Goal: Task Accomplishment & Management: Manage account settings

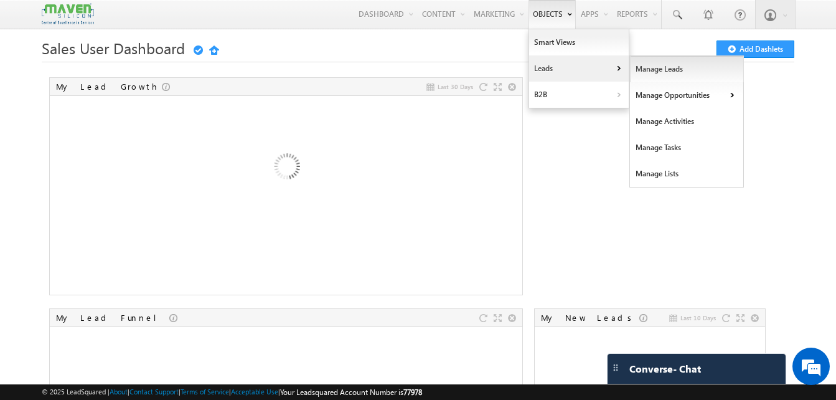
click at [639, 67] on link "Manage Leads" at bounding box center [687, 69] width 114 height 26
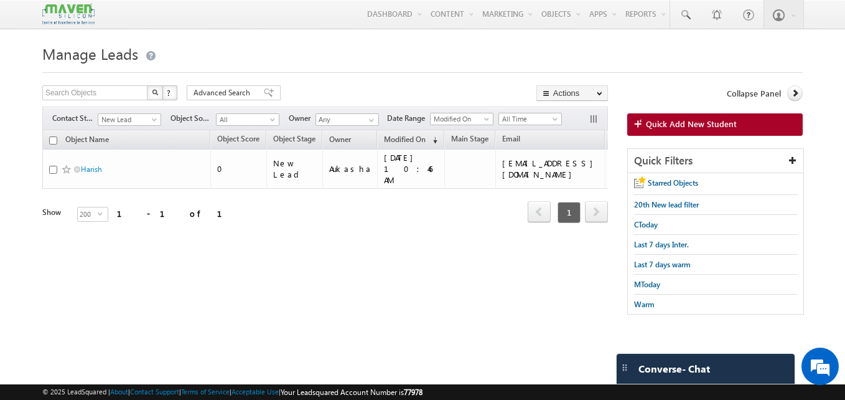
click at [220, 45] on h1 "Manage Leads" at bounding box center [422, 52] width 761 height 24
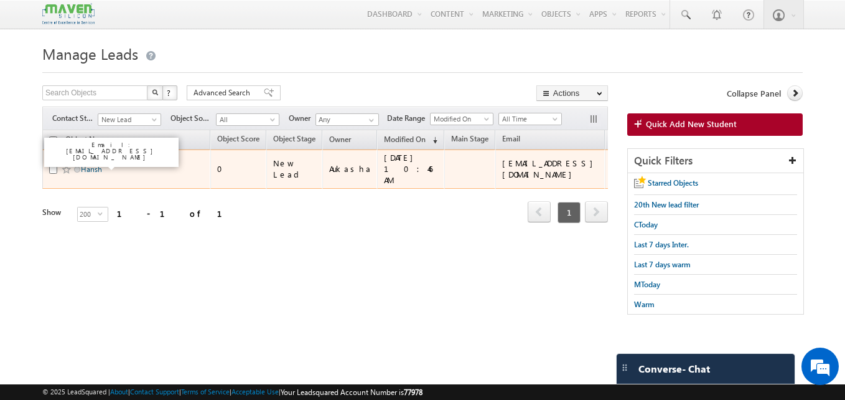
click at [95, 164] on link "Harish" at bounding box center [91, 168] width 21 height 9
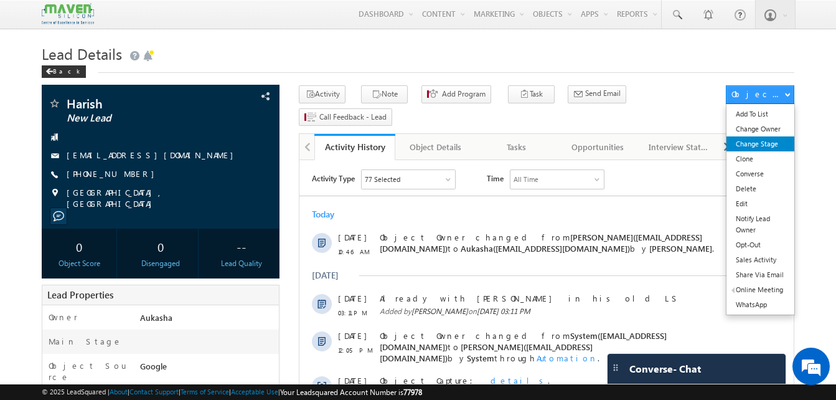
click at [766, 145] on link "Change Stage" at bounding box center [760, 143] width 68 height 15
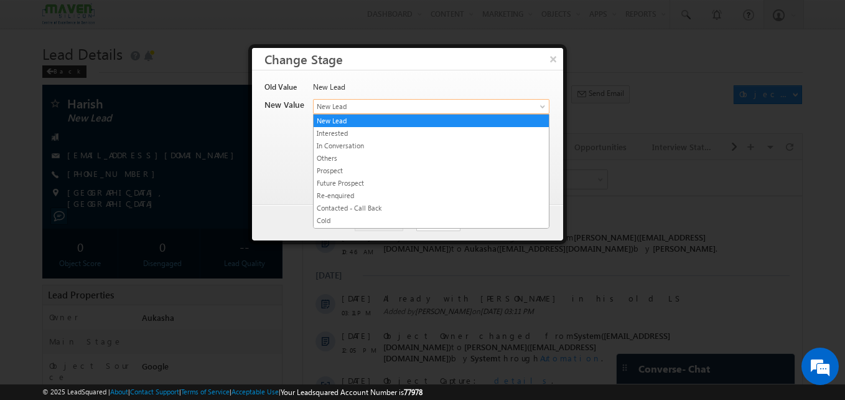
click at [375, 101] on span "New Lead" at bounding box center [411, 106] width 194 height 11
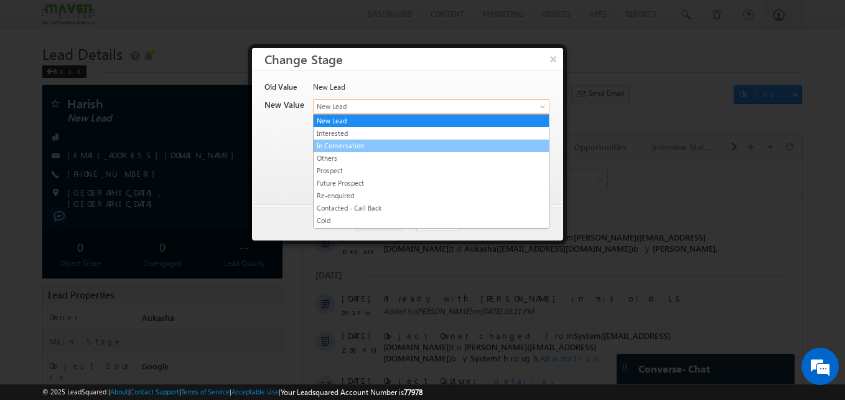
click at [359, 141] on link "In Conversation" at bounding box center [431, 145] width 235 height 11
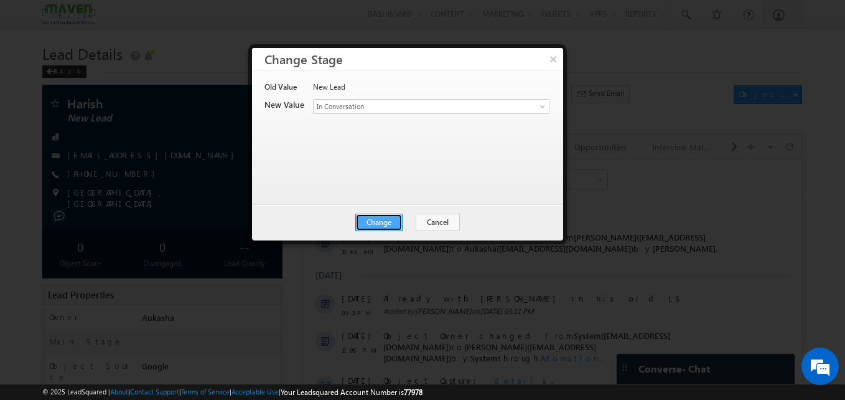
click at [381, 218] on button "Change" at bounding box center [378, 222] width 47 height 17
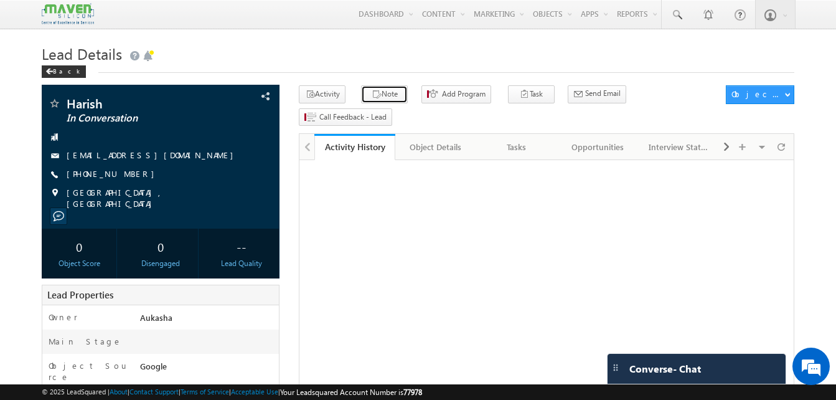
click at [372, 98] on icon "button" at bounding box center [377, 95] width 10 height 12
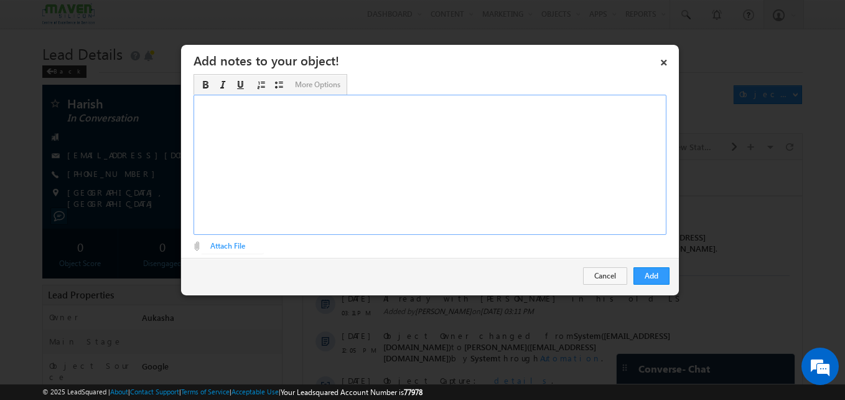
click at [383, 167] on div "Rich Text Editor, Description-inline-editor-div" at bounding box center [430, 165] width 473 height 140
paste div "Rich Text Editor, Description-inline-editor-div"
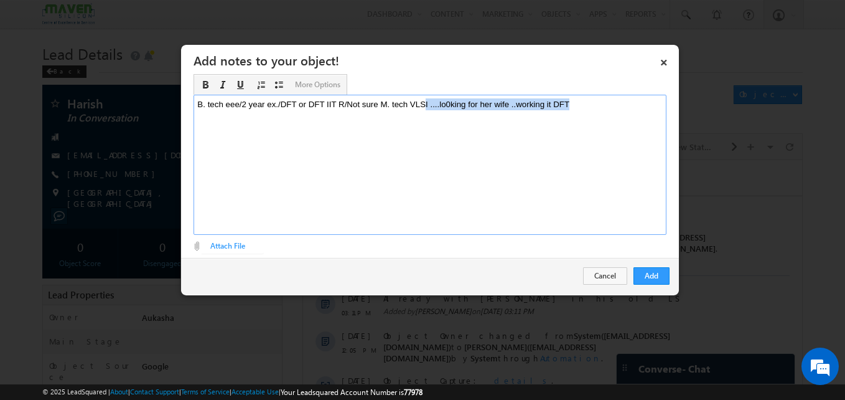
click at [426, 108] on span "B. tech eee/2 year ex./DFT or DFT IIT R/Not sure M. tech VLSI ....lo0king for h…" at bounding box center [383, 104] width 372 height 9
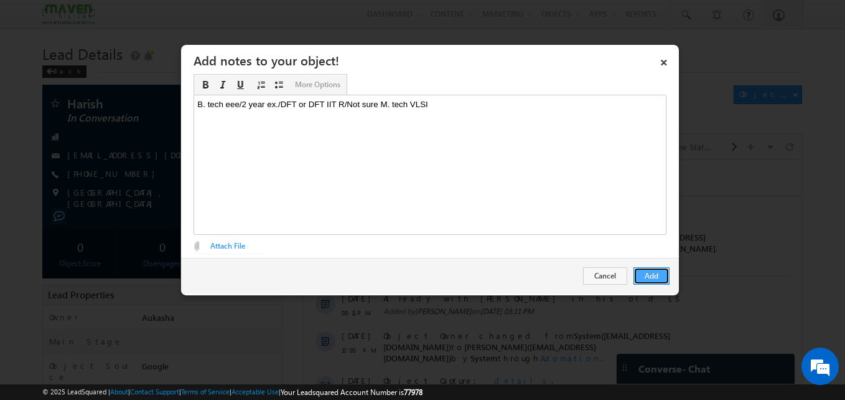
click at [656, 270] on button "Add" at bounding box center [652, 275] width 36 height 17
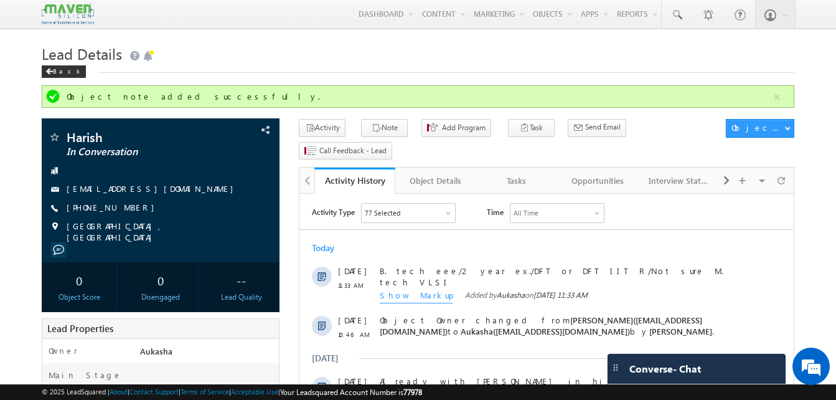
click at [438, 78] on div "Lead Details Back" at bounding box center [418, 62] width 753 height 45
click at [416, 70] on div "Back" at bounding box center [418, 69] width 753 height 8
drag, startPoint x: 138, startPoint y: 208, endPoint x: 126, endPoint y: 209, distance: 11.3
click at [126, 209] on div "+91-9052871623" at bounding box center [160, 208] width 225 height 12
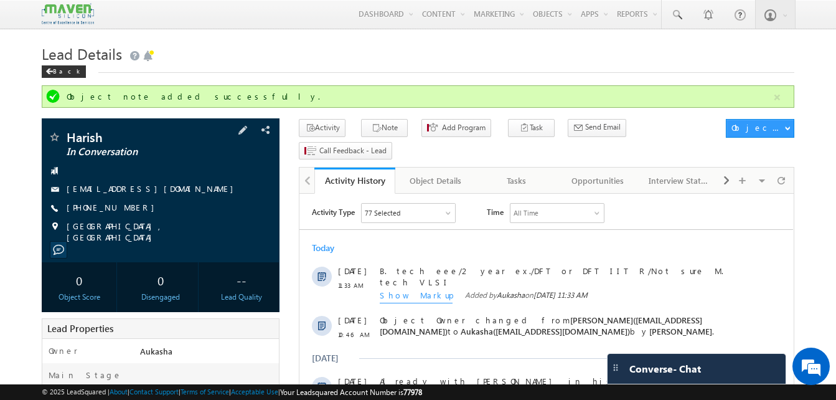
copy div "+91-9052871623"
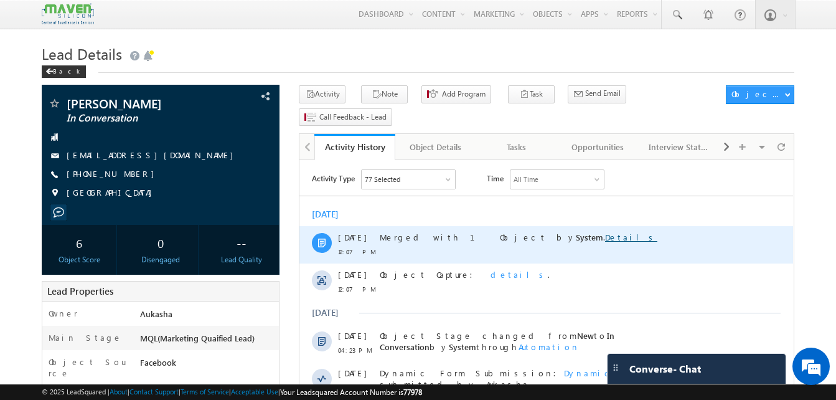
click at [605, 238] on link "Details" at bounding box center [631, 237] width 52 height 11
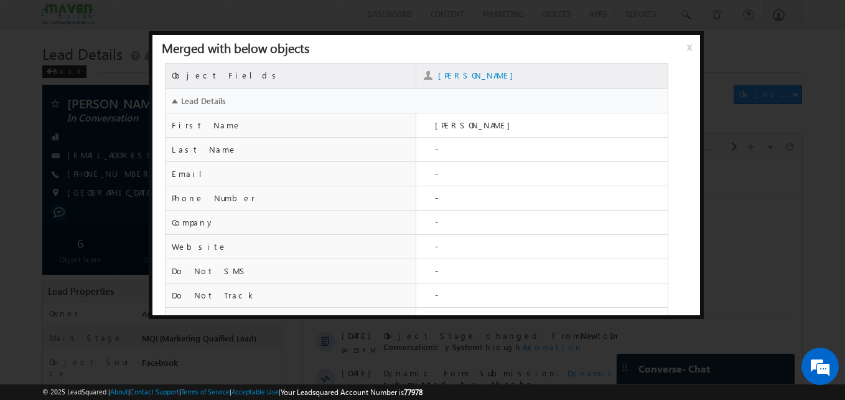
click at [690, 40] on span "x" at bounding box center [692, 51] width 10 height 22
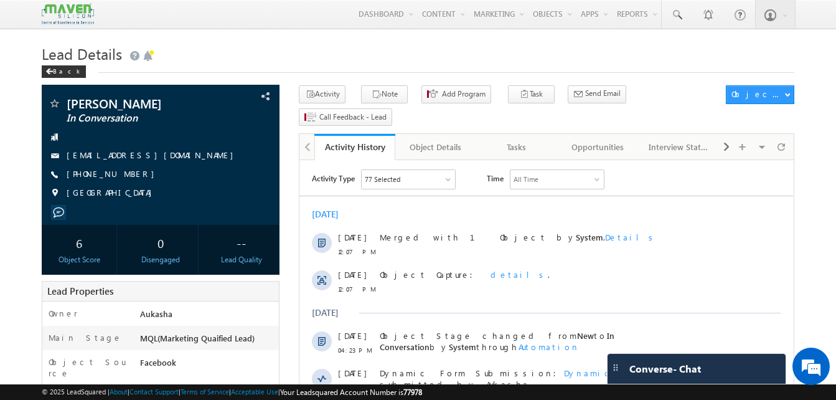
click at [433, 49] on h1 "Lead Details" at bounding box center [418, 52] width 753 height 24
click at [684, 19] on link at bounding box center [677, 14] width 30 height 29
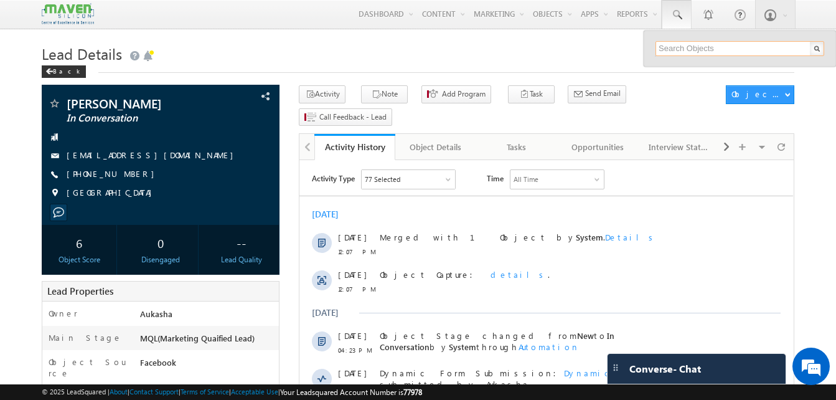
click at [692, 52] on input "text" at bounding box center [740, 48] width 169 height 15
click at [728, 48] on input "text" at bounding box center [740, 48] width 169 height 15
type input "9"
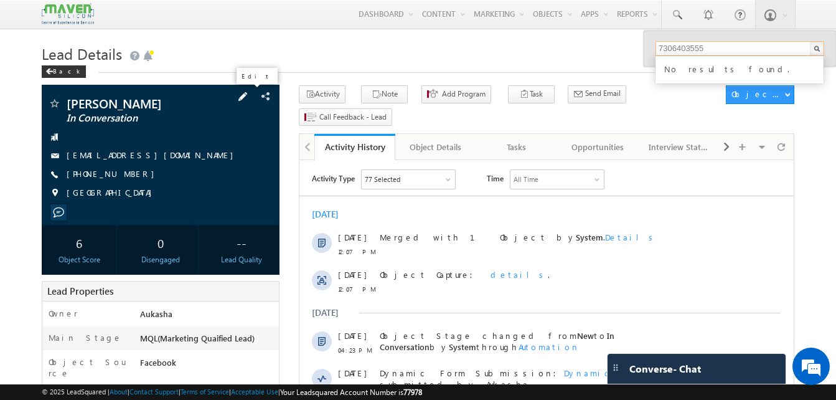
type input "7306403555"
click at [245, 100] on span at bounding box center [243, 97] width 14 height 14
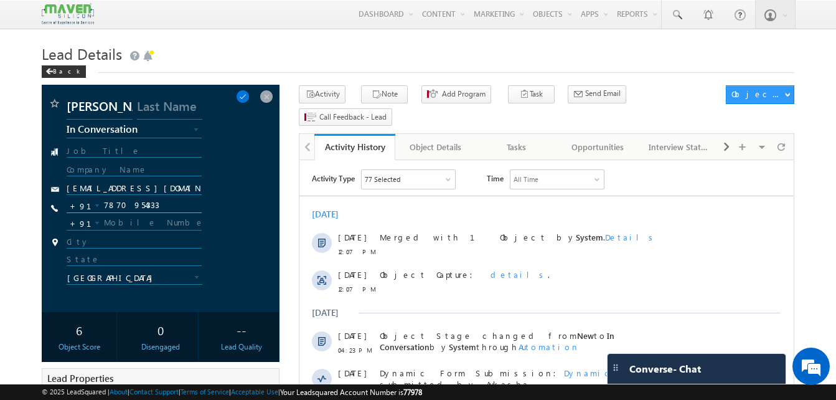
click at [148, 200] on input "7870954333" at bounding box center [134, 205] width 134 height 15
paste input "306403555"
type input "7306403555"
click at [266, 96] on span at bounding box center [267, 97] width 14 height 14
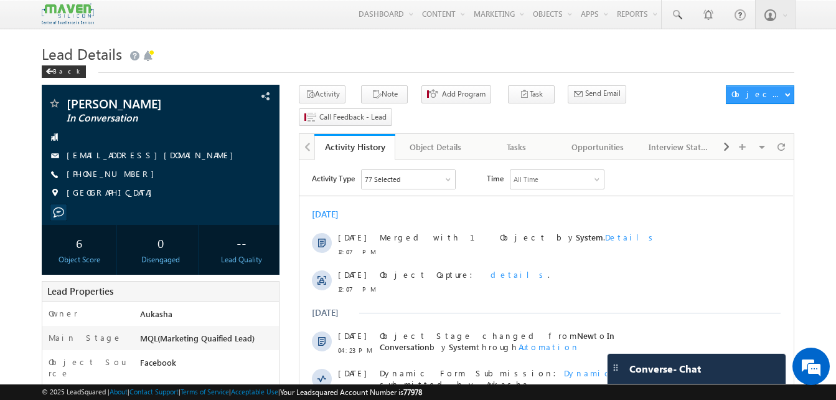
drag, startPoint x: 138, startPoint y: 172, endPoint x: 127, endPoint y: 174, distance: 10.9
click at [127, 174] on div "+91-7870954333" at bounding box center [160, 174] width 225 height 12
copy div "+91-7870954333"
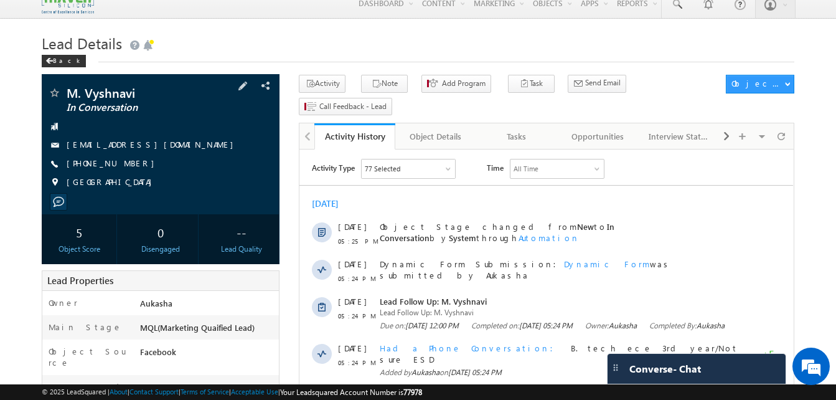
click at [128, 163] on div "[PHONE_NUMBER]" at bounding box center [160, 163] width 225 height 12
copy div "[PHONE_NUMBER]"
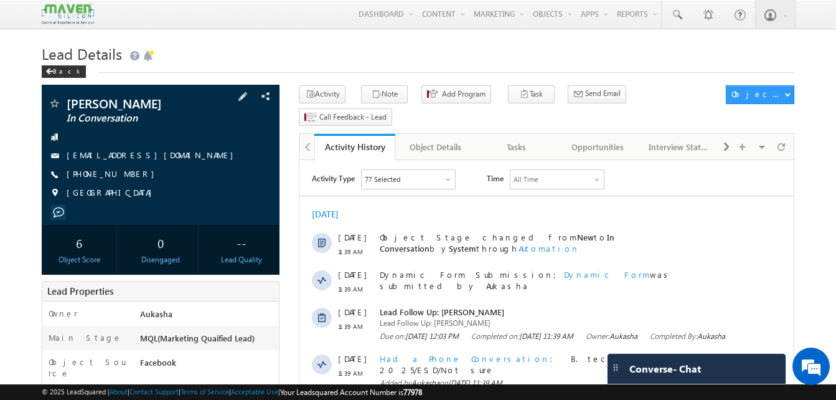
drag, startPoint x: 139, startPoint y: 176, endPoint x: 126, endPoint y: 178, distance: 13.3
click at [126, 178] on div "+91-7075068165" at bounding box center [160, 174] width 225 height 12
copy div "+91-7075068165"
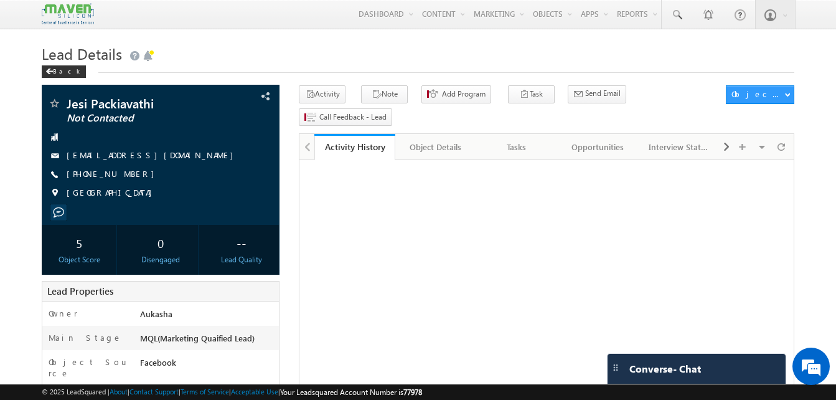
click at [258, 56] on h1 "Lead Details" at bounding box center [418, 52] width 753 height 24
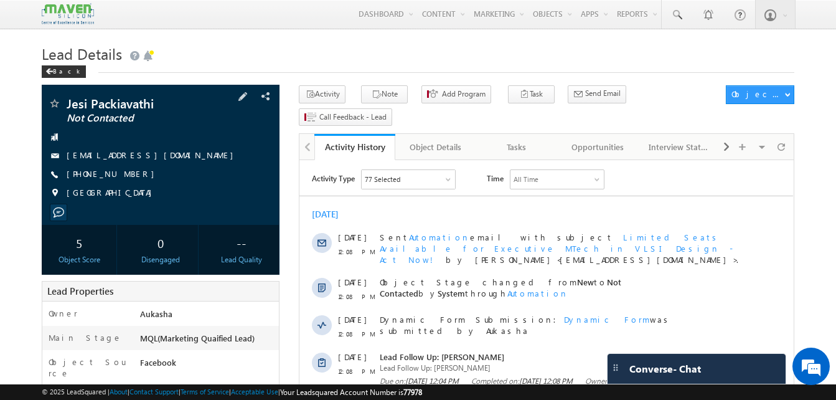
click at [128, 176] on div "+91-8667826347" at bounding box center [160, 174] width 225 height 12
copy div "+91-8667826347"
click at [240, 55] on h1 "Lead Details" at bounding box center [418, 52] width 753 height 24
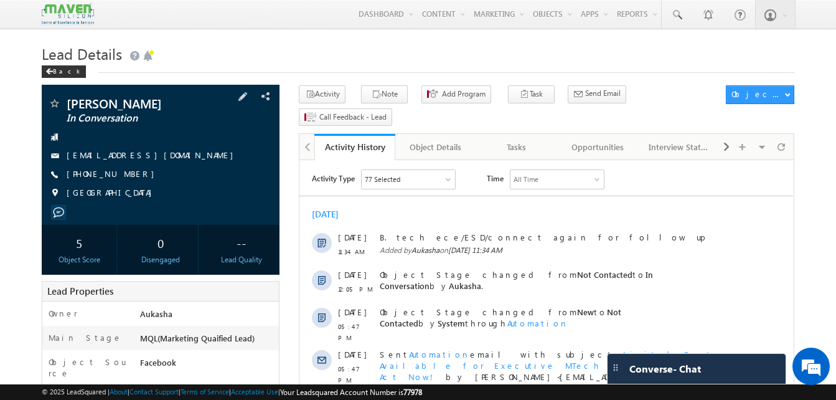
drag, startPoint x: 135, startPoint y: 173, endPoint x: 127, endPoint y: 177, distance: 8.9
click at [127, 177] on div "+91-7780784064" at bounding box center [160, 174] width 225 height 12
copy div "+91-7780784064"
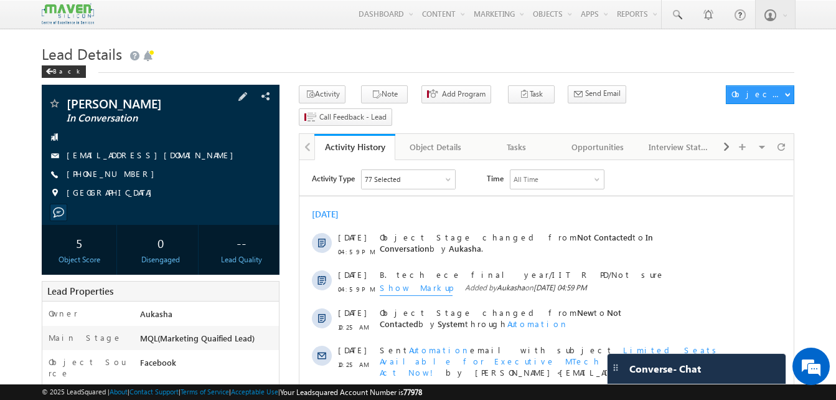
drag, startPoint x: 135, startPoint y: 172, endPoint x: 128, endPoint y: 177, distance: 8.6
click at [128, 177] on div "[PHONE_NUMBER]" at bounding box center [160, 174] width 225 height 12
copy div "[PHONE_NUMBER]"
click at [382, 92] on button "Note" at bounding box center [384, 94] width 47 height 18
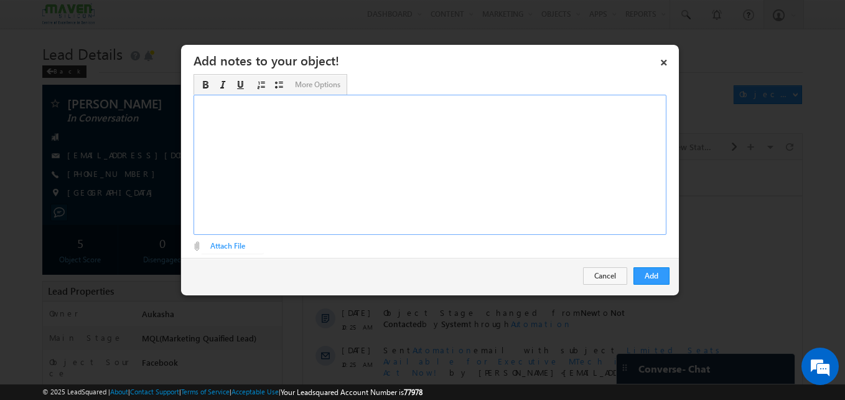
click at [498, 139] on div "Rich Text Editor, Description-inline-editor-div" at bounding box center [430, 165] width 473 height 140
paste div "Rich Text Editor, Description-inline-editor-div"
click at [660, 276] on button "Add" at bounding box center [652, 275] width 36 height 17
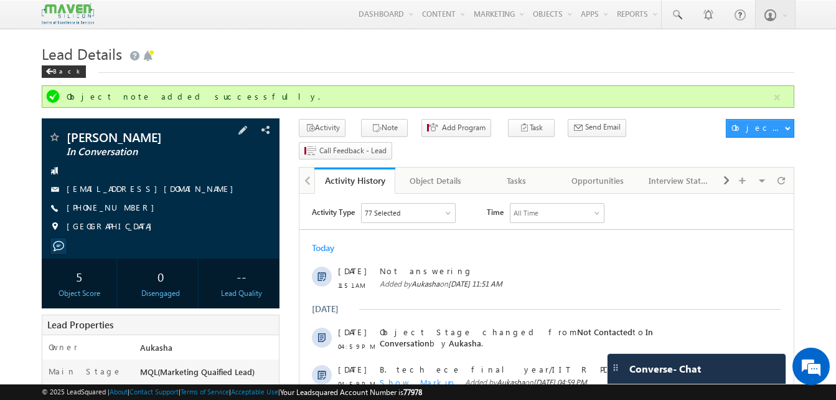
drag, startPoint x: 138, startPoint y: 206, endPoint x: 128, endPoint y: 209, distance: 10.9
click at [128, 209] on div "[PHONE_NUMBER]" at bounding box center [160, 208] width 225 height 12
copy div "[PHONE_NUMBER]"
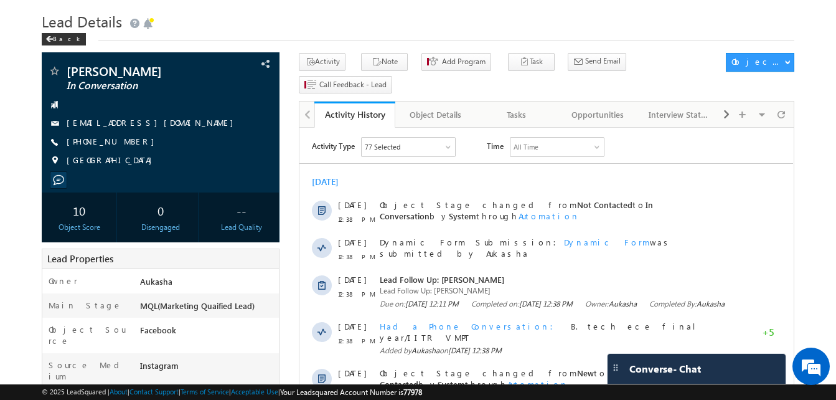
drag, startPoint x: 138, startPoint y: 144, endPoint x: 126, endPoint y: 144, distance: 12.5
click at [126, 144] on div "[PHONE_NUMBER]" at bounding box center [160, 142] width 225 height 12
copy div "[PHONE_NUMBER]"
click at [372, 60] on icon "button" at bounding box center [377, 63] width 10 height 12
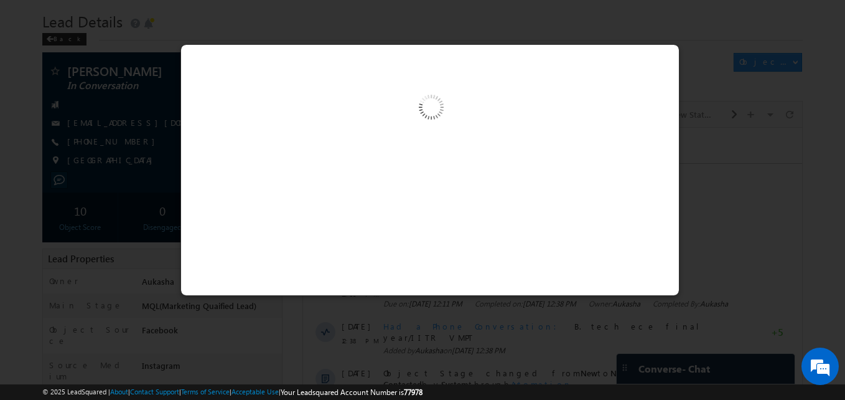
click at [470, 142] on img at bounding box center [430, 109] width 129 height 129
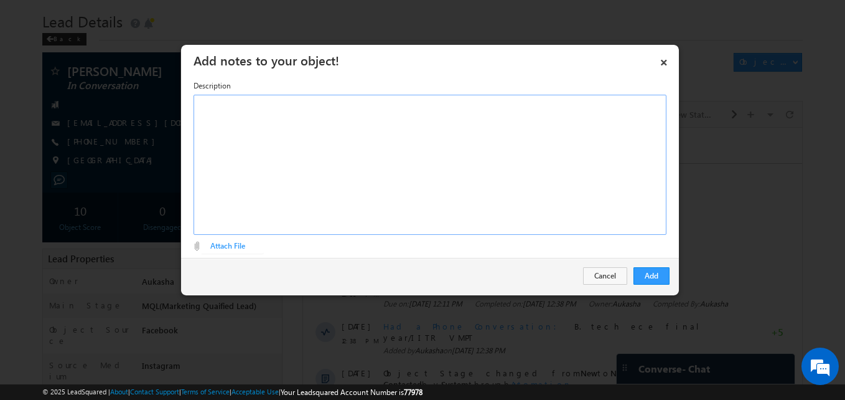
click at [439, 157] on div "Rich Text Editor, Description-inline-editor-div" at bounding box center [430, 165] width 473 height 140
paste div "Rich Text Editor, Description-inline-editor-div"
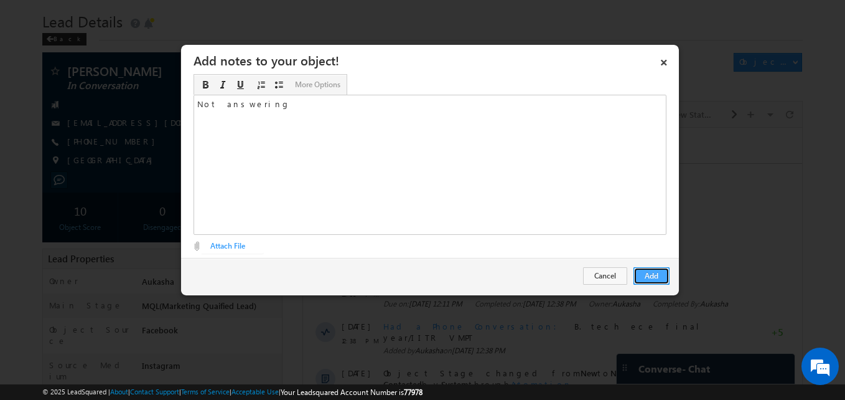
click at [660, 280] on button "Add" at bounding box center [652, 275] width 36 height 17
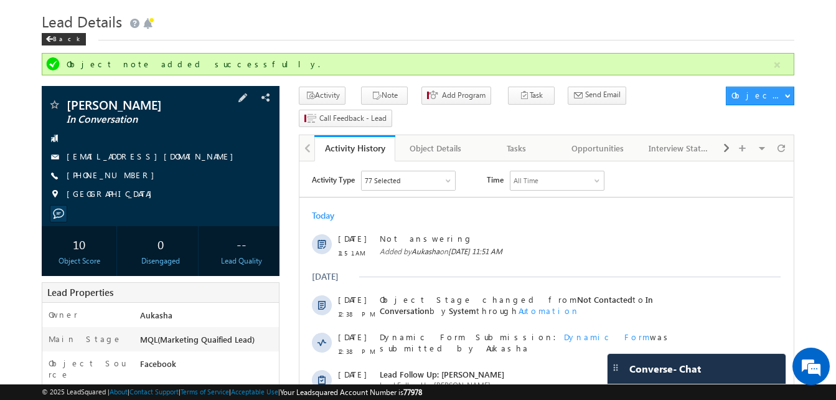
click at [129, 176] on div "+91-8555928899" at bounding box center [160, 175] width 225 height 12
click at [127, 176] on div "+91-8555928899" at bounding box center [160, 175] width 225 height 12
copy div "+91-8555928899"
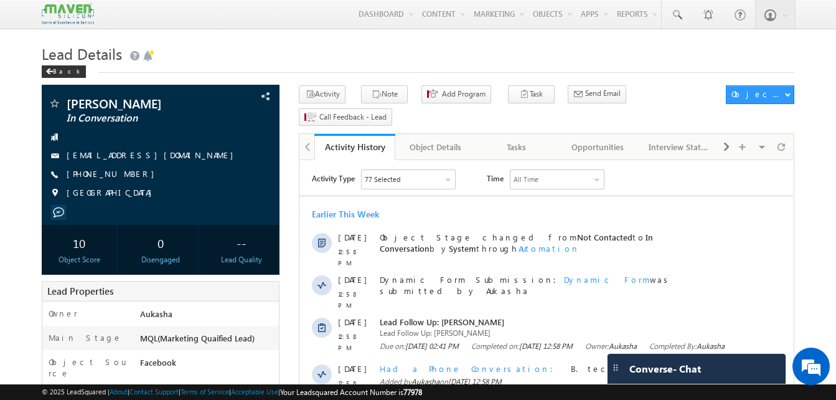
click at [319, 52] on h1 "Lead Details" at bounding box center [418, 52] width 753 height 24
drag, startPoint x: 137, startPoint y: 174, endPoint x: 128, endPoint y: 177, distance: 9.8
click at [128, 177] on div "+91-7842711788" at bounding box center [160, 174] width 225 height 12
copy div "+91-7842711788"
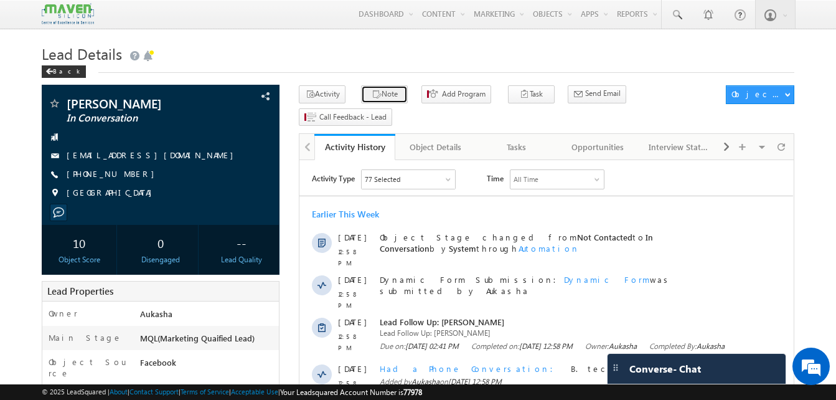
click at [362, 102] on button "Note" at bounding box center [384, 94] width 47 height 18
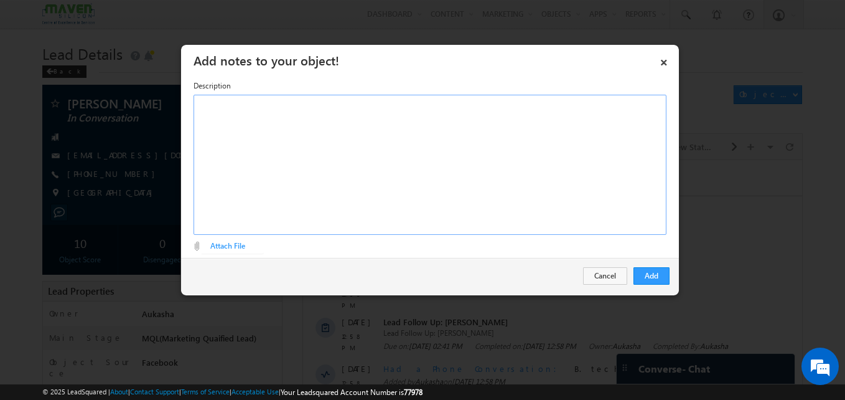
click at [423, 190] on div "Rich Text Editor, Description-inline-editor-div" at bounding box center [430, 165] width 473 height 140
paste div "Rich Text Editor, Description-inline-editor-div"
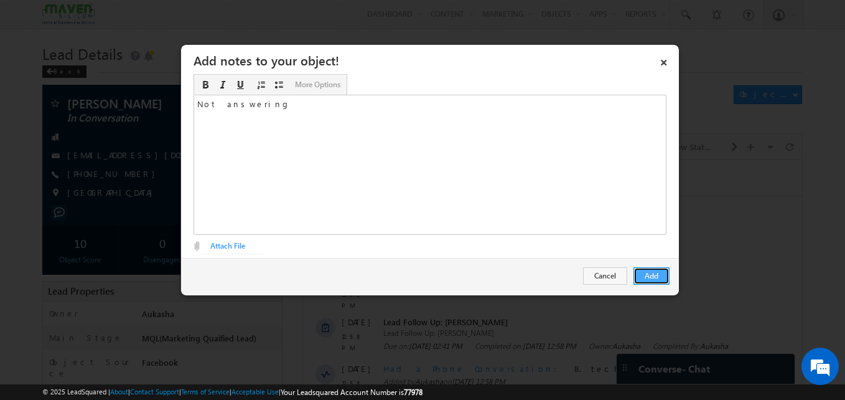
click at [668, 280] on button "Add" at bounding box center [652, 275] width 36 height 17
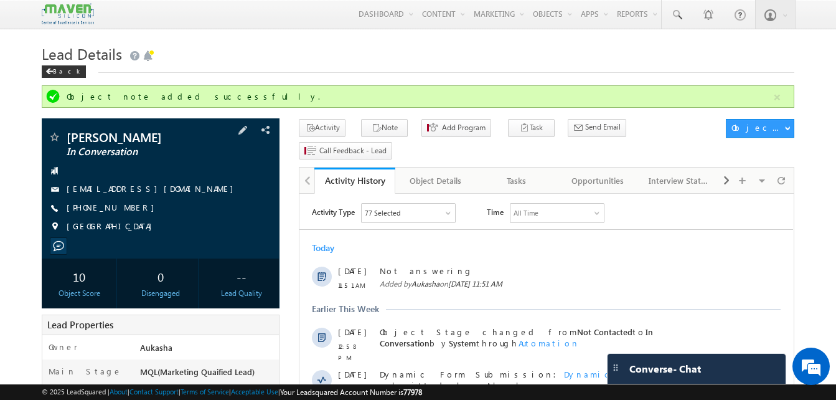
drag, startPoint x: 136, startPoint y: 205, endPoint x: 127, endPoint y: 210, distance: 10.0
click at [127, 210] on div "+91-7842711788" at bounding box center [160, 208] width 225 height 12
copy div "+91-7842711788"
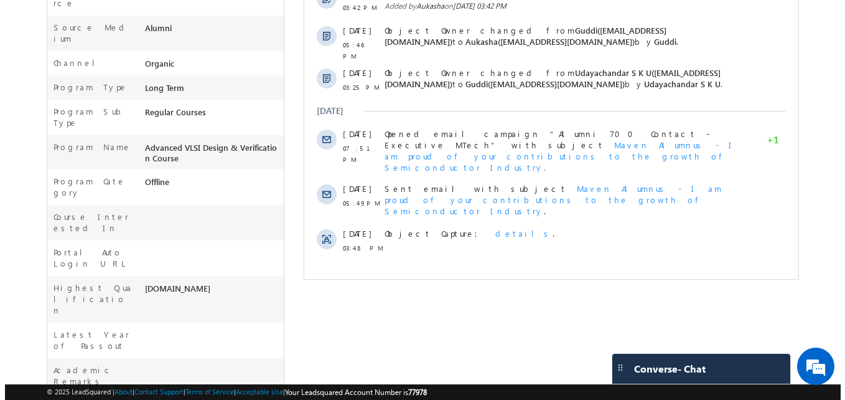
scroll to position [385, 0]
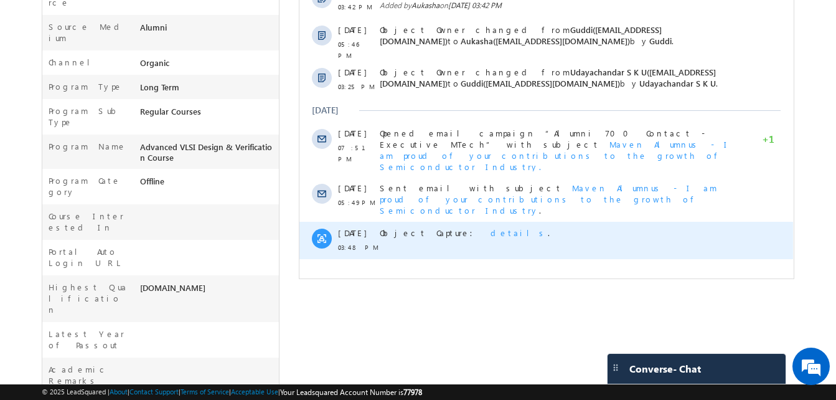
click at [491, 227] on span "details" at bounding box center [519, 232] width 57 height 11
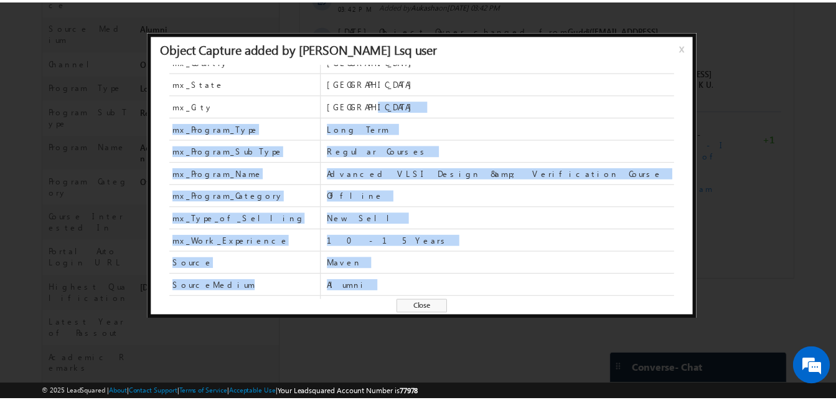
scroll to position [211, 0]
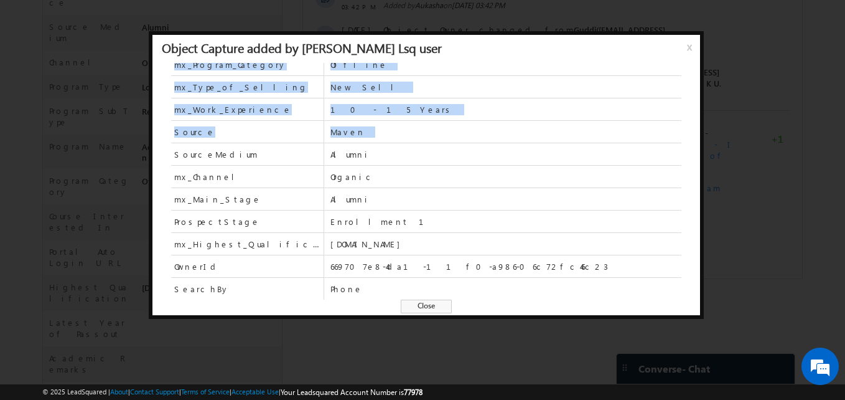
drag, startPoint x: 154, startPoint y: 422, endPoint x: 159, endPoint y: 150, distance: 272.1
click at [159, 150] on div "FirstName [PERSON_NAME] EmailAddress [EMAIL_ADDRESS][DOMAIN_NAME] Phone [PHONE_…" at bounding box center [427, 194] width 548 height 263
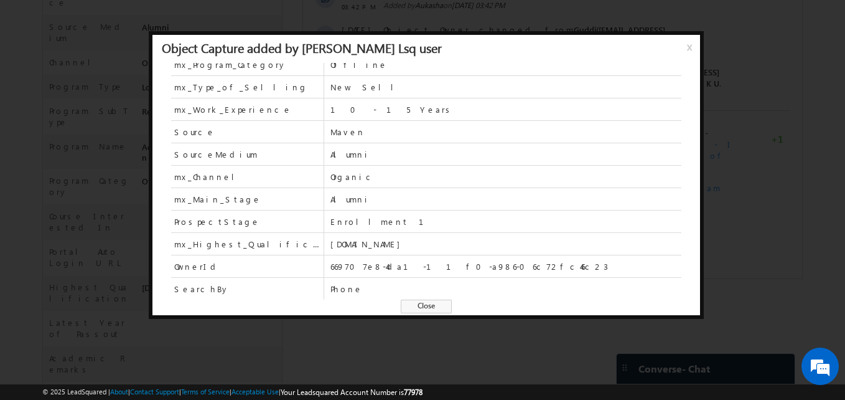
click at [441, 307] on span "Close" at bounding box center [426, 306] width 51 height 14
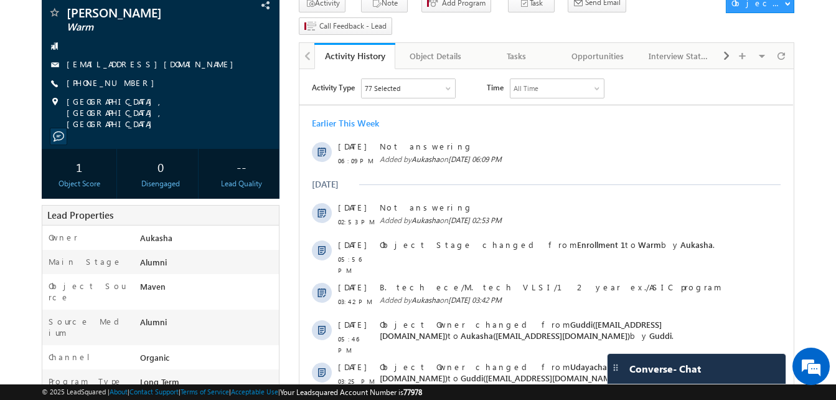
scroll to position [89, 0]
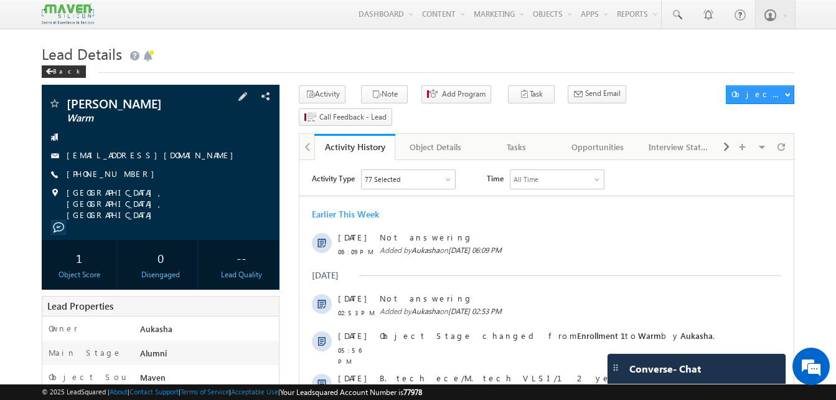
drag, startPoint x: 136, startPoint y: 172, endPoint x: 127, endPoint y: 176, distance: 9.3
click at [127, 176] on div "[PHONE_NUMBER]" at bounding box center [160, 174] width 225 height 12
copy div "[PHONE_NUMBER]"
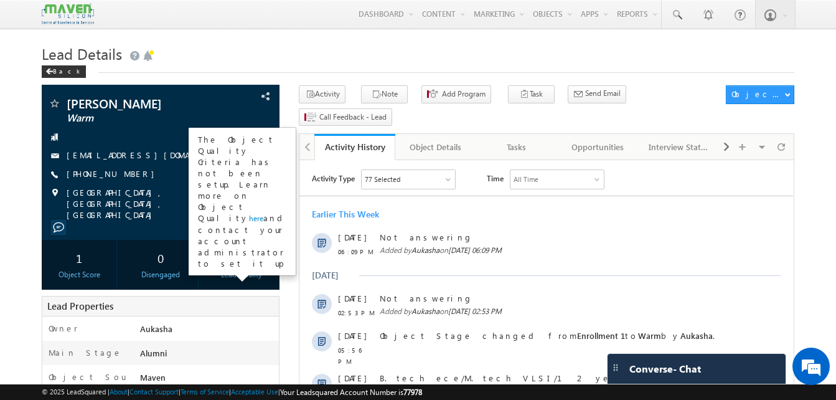
copy div "[PHONE_NUMBER]"
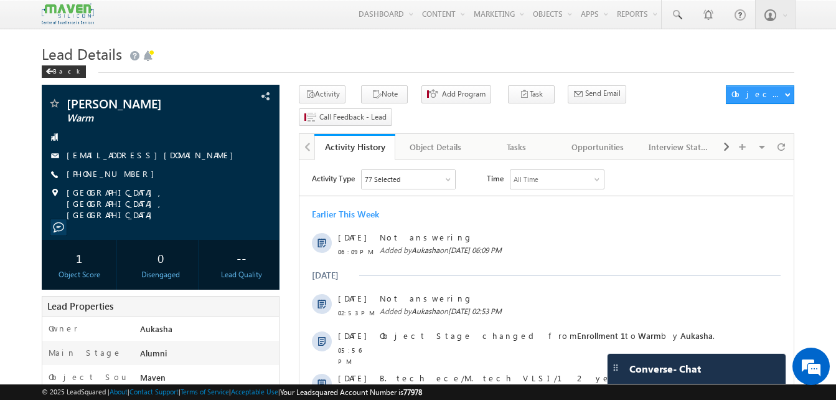
click at [383, 49] on h1 "Lead Details" at bounding box center [418, 52] width 753 height 24
click at [248, 68] on div "Back" at bounding box center [418, 69] width 753 height 8
drag, startPoint x: 153, startPoint y: 105, endPoint x: 67, endPoint y: 96, distance: 85.7
click at [67, 96] on div "[PERSON_NAME] Warm [EMAIL_ADDRESS][DOMAIN_NAME]" at bounding box center [161, 162] width 238 height 155
copy div "[PERSON_NAME]"
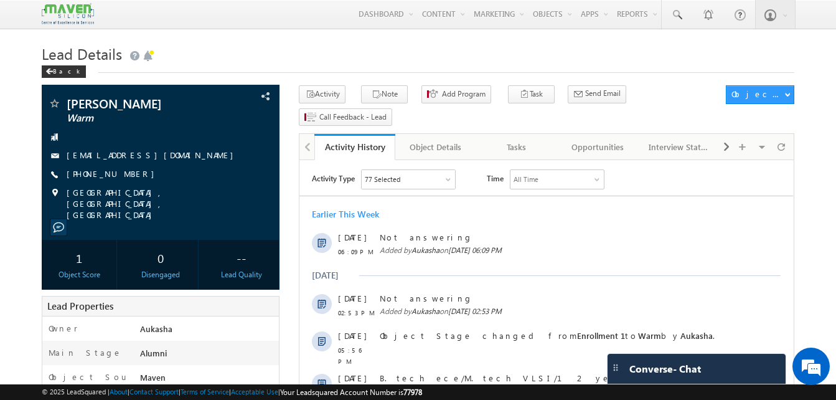
click at [474, 58] on h1 "Lead Details" at bounding box center [418, 52] width 753 height 24
click at [378, 92] on button "Note" at bounding box center [384, 94] width 47 height 18
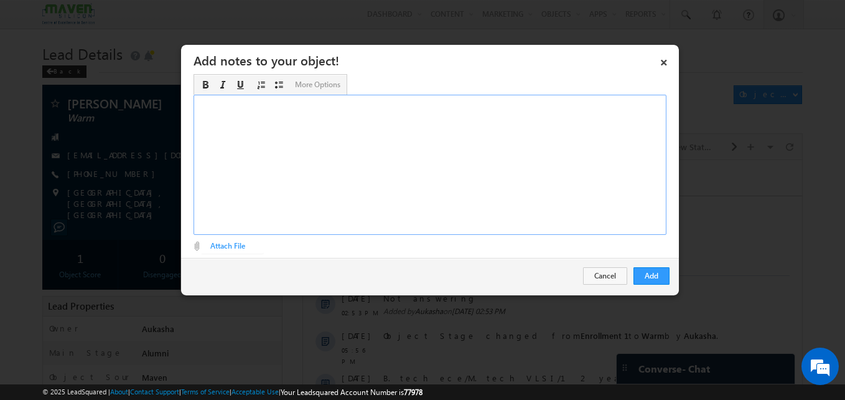
click at [431, 178] on div "Rich Text Editor, Description-inline-editor-div" at bounding box center [430, 165] width 473 height 140
copy div "Not answering"
click at [658, 280] on button "Add" at bounding box center [652, 275] width 36 height 17
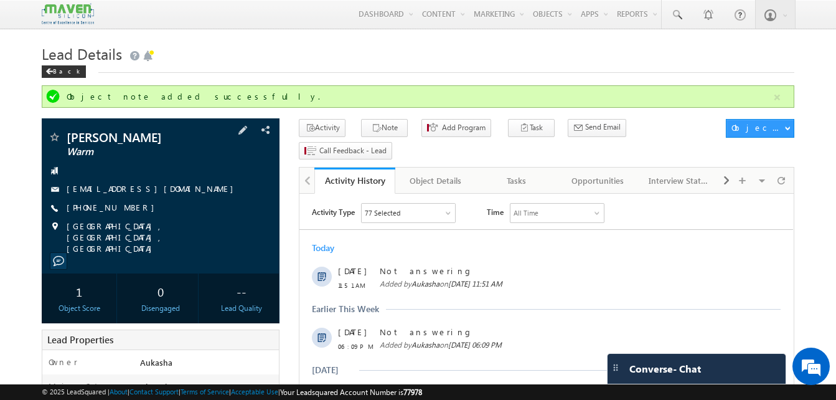
drag, startPoint x: 138, startPoint y: 212, endPoint x: 127, endPoint y: 211, distance: 10.6
click at [127, 211] on div "[PHONE_NUMBER]" at bounding box center [160, 208] width 225 height 12
copy div "+91-9886430170"
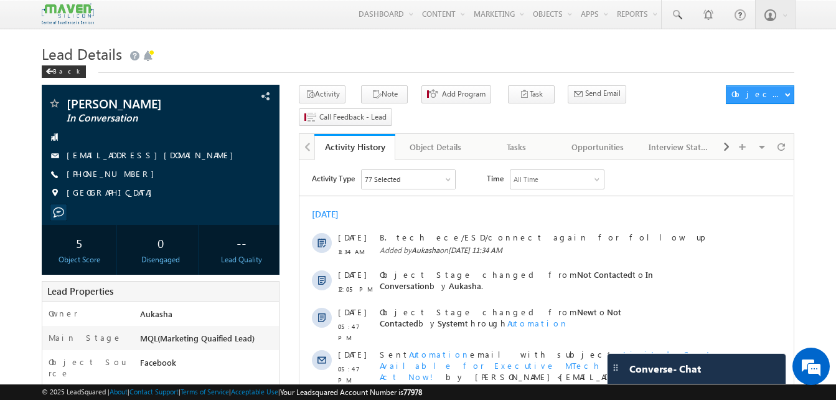
click at [369, 85] on div "Lead Details Back" at bounding box center [418, 62] width 753 height 45
click at [372, 90] on icon "button" at bounding box center [377, 95] width 10 height 12
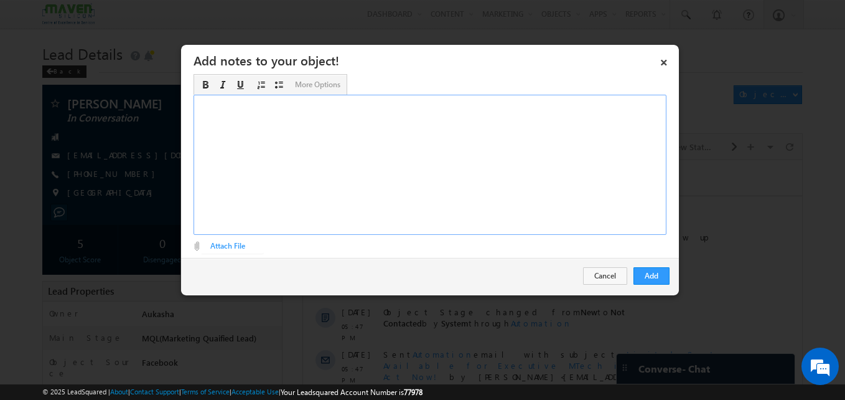
click at [528, 187] on div "Rich Text Editor, Description-inline-editor-div" at bounding box center [430, 165] width 473 height 140
paste div "Rich Text Editor, Description-inline-editor-div"
click at [653, 273] on button "Add" at bounding box center [652, 275] width 36 height 17
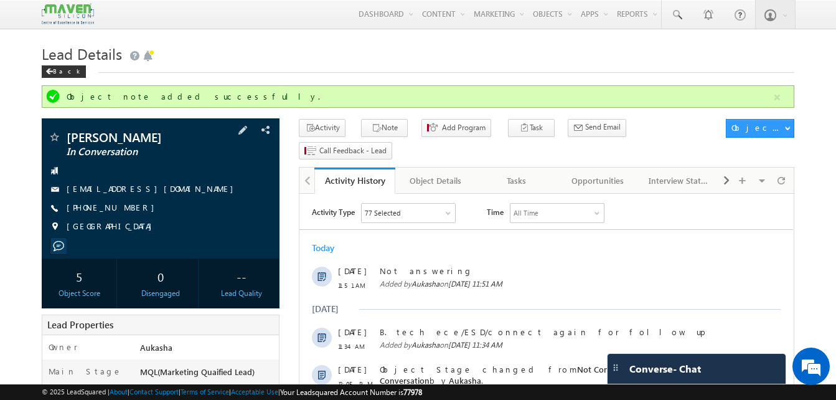
drag, startPoint x: 141, startPoint y: 212, endPoint x: 127, endPoint y: 210, distance: 13.8
click at [127, 210] on div "+91-7780784064" at bounding box center [160, 208] width 225 height 12
copy div "+91-7780784064"
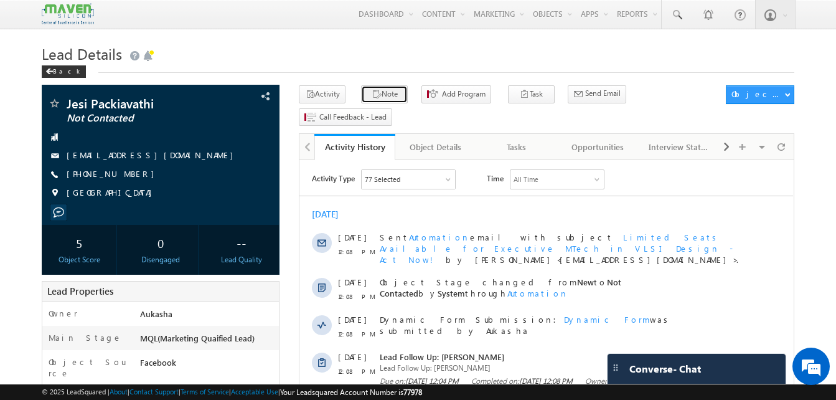
click at [372, 101] on icon "button" at bounding box center [377, 95] width 10 height 12
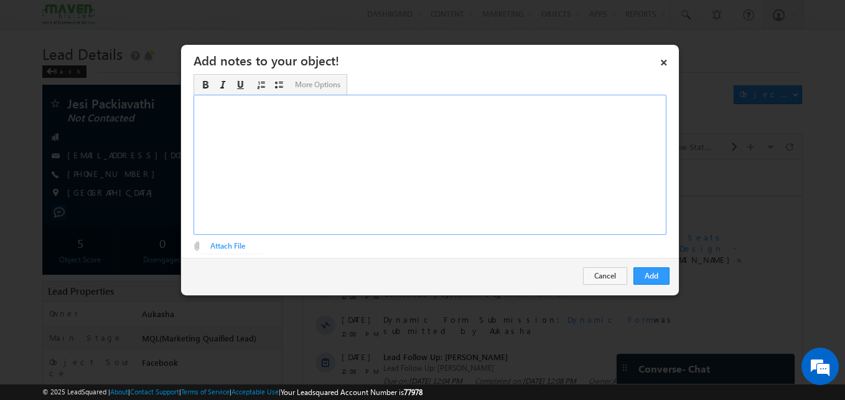
click at [415, 174] on div "Rich Text Editor, Description-inline-editor-div" at bounding box center [430, 165] width 473 height 140
paste div "Rich Text Editor, Description-inline-editor-div"
click at [647, 274] on button "Add" at bounding box center [652, 275] width 36 height 17
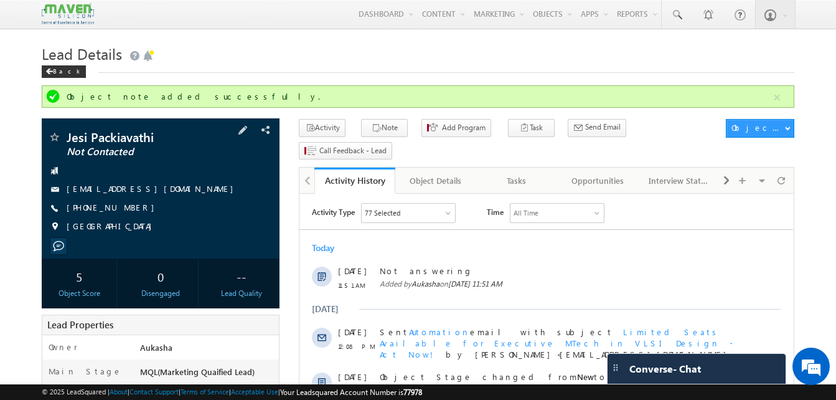
drag, startPoint x: 136, startPoint y: 207, endPoint x: 128, endPoint y: 211, distance: 9.5
click at [128, 211] on div "[PHONE_NUMBER]" at bounding box center [160, 208] width 225 height 12
copy div "[PHONE_NUMBER]"
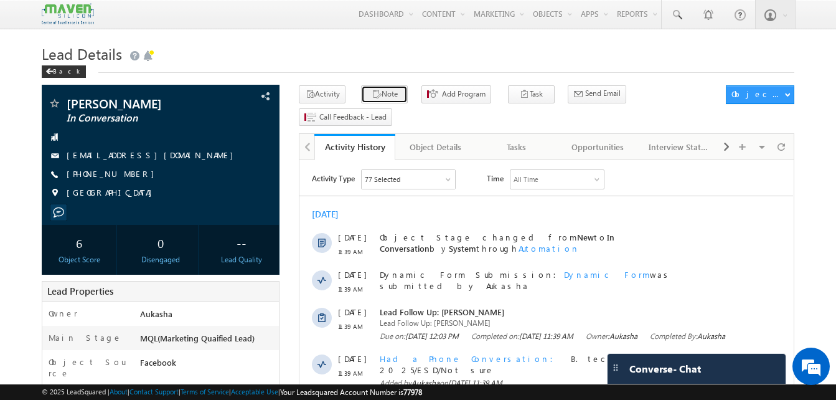
click at [383, 98] on button "Note" at bounding box center [384, 94] width 47 height 18
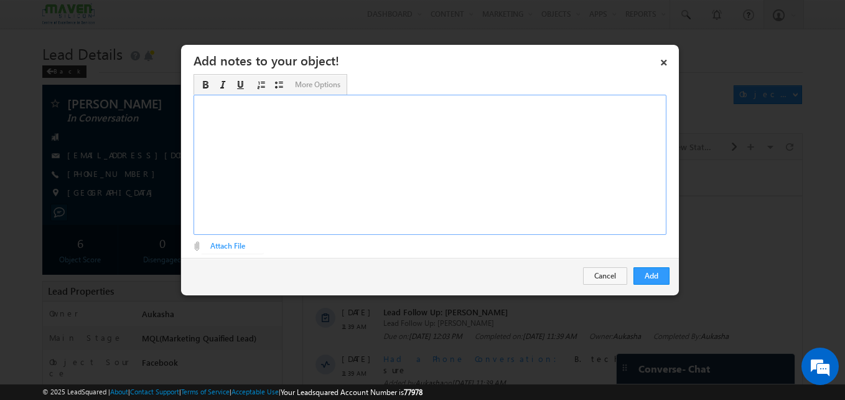
click at [436, 129] on div "Rich Text Editor, Description-inline-editor-div" at bounding box center [430, 165] width 473 height 140
paste div "Rich Text Editor, Description-inline-editor-div"
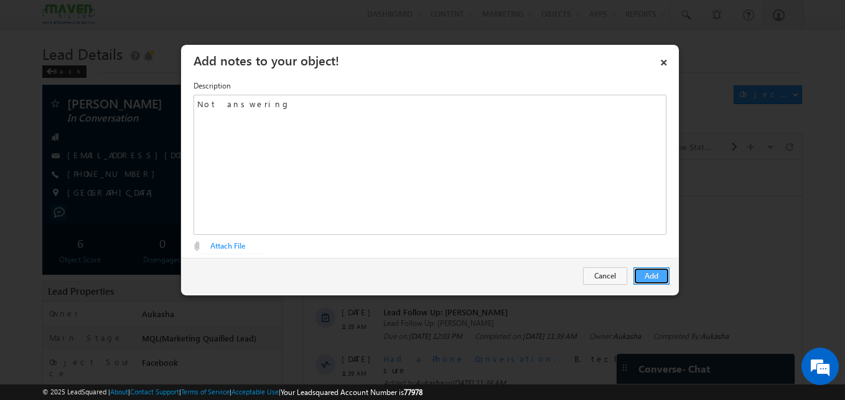
click at [651, 272] on button "Add" at bounding box center [652, 275] width 36 height 17
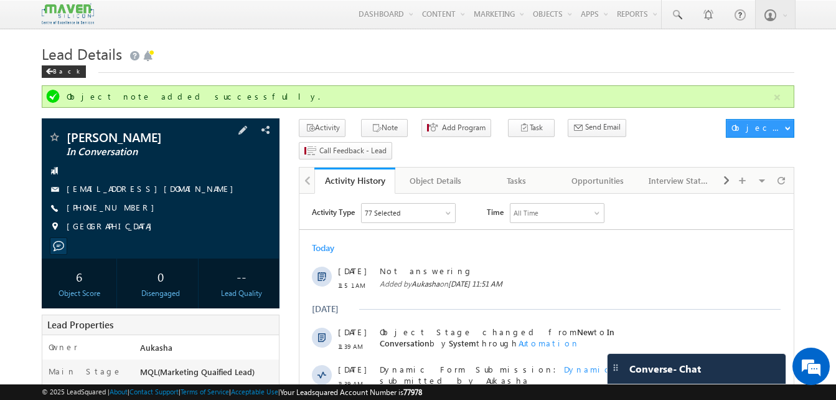
drag, startPoint x: 134, startPoint y: 210, endPoint x: 126, endPoint y: 208, distance: 8.3
click at [126, 208] on div "+91-7075068165" at bounding box center [160, 208] width 225 height 12
copy div "+91-7075068165"
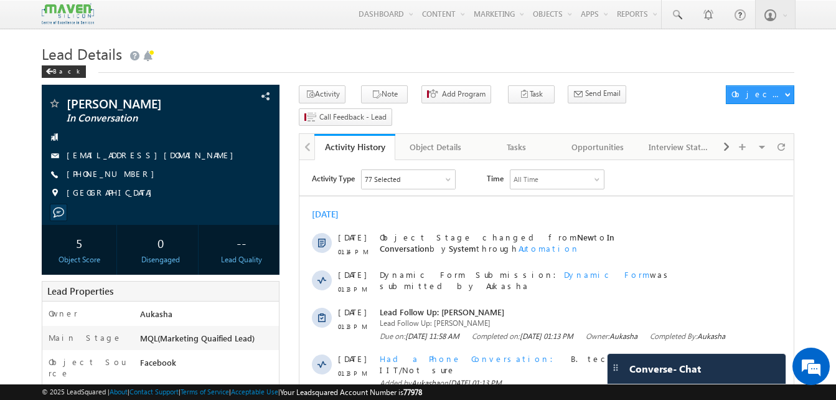
drag, startPoint x: 134, startPoint y: 174, endPoint x: 127, endPoint y: 175, distance: 7.6
click at [127, 175] on div "+91-8169203966" at bounding box center [160, 174] width 225 height 12
copy div "+91-8169203966"
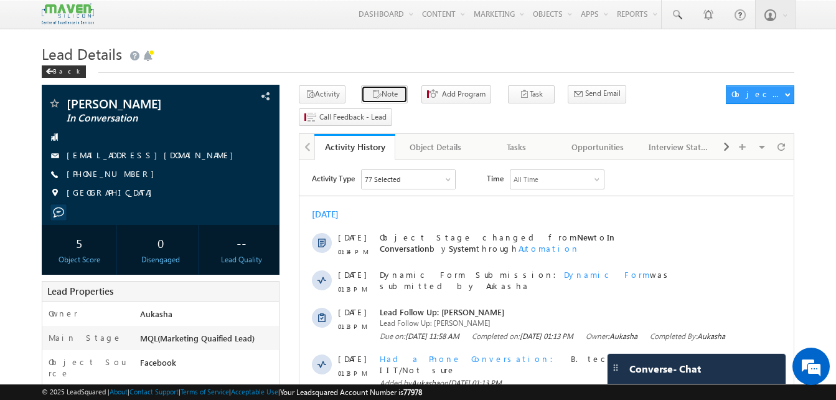
click at [382, 97] on button "Note" at bounding box center [384, 94] width 47 height 18
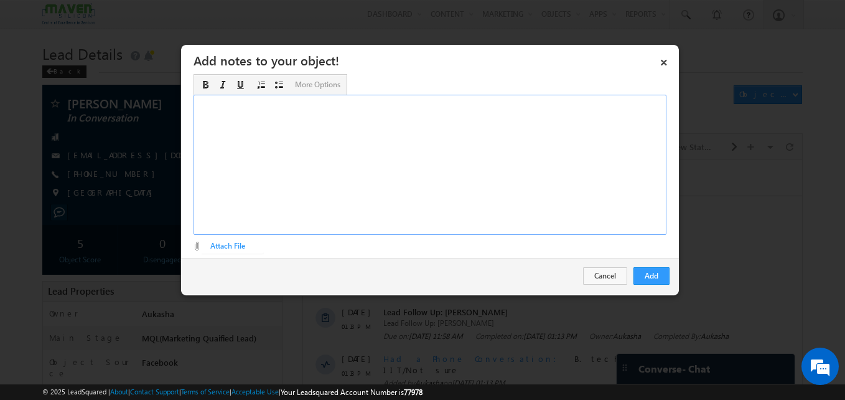
click at [339, 180] on div "Rich Text Editor, Description-inline-editor-div" at bounding box center [430, 165] width 473 height 140
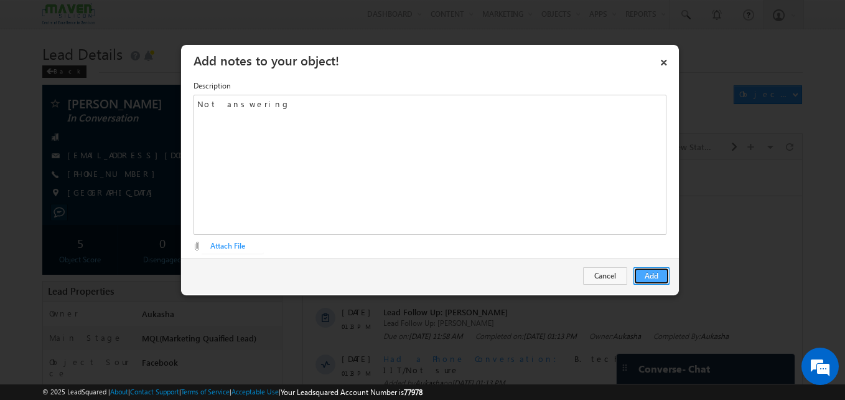
click at [650, 273] on button "Add" at bounding box center [652, 275] width 36 height 17
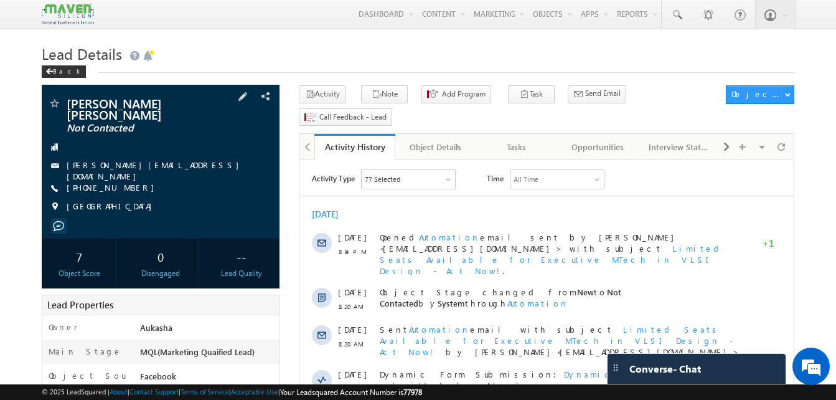
drag, startPoint x: 138, startPoint y: 178, endPoint x: 127, endPoint y: 178, distance: 10.6
click at [127, 182] on div "+91-9353605160" at bounding box center [160, 188] width 225 height 12
copy div "+91-9353605160"
click at [391, 101] on button "Note" at bounding box center [384, 94] width 47 height 18
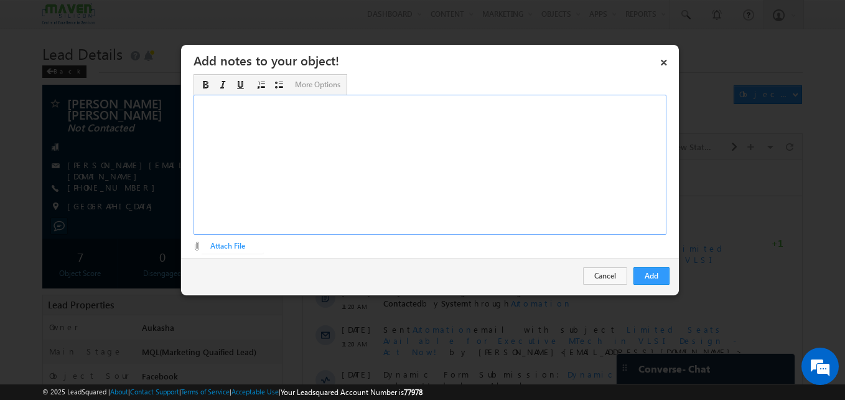
click at [436, 209] on div "Rich Text Editor, Description-inline-editor-div" at bounding box center [430, 165] width 473 height 140
click at [649, 275] on button "Add" at bounding box center [652, 275] width 36 height 17
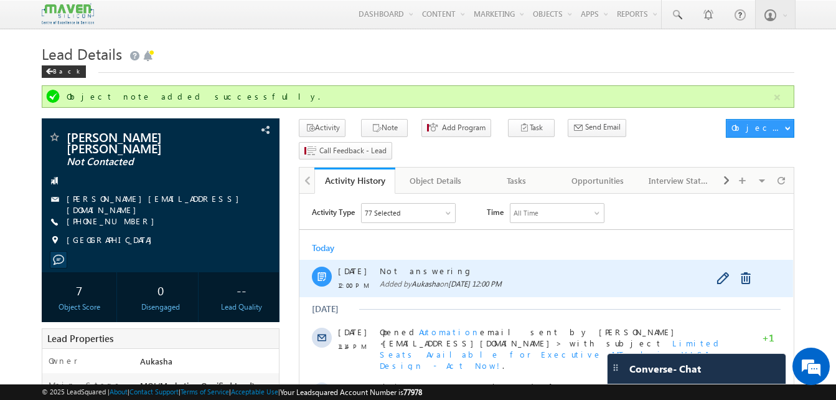
drag, startPoint x: 436, startPoint y: 274, endPoint x: 382, endPoint y: 273, distance: 54.8
click at [382, 273] on span "Not answering" at bounding box center [560, 270] width 361 height 11
copy span "Not answering"
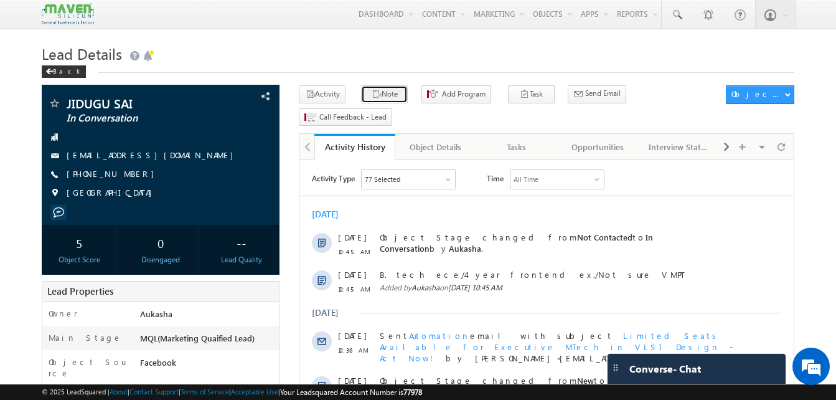
click at [368, 87] on button "Note" at bounding box center [384, 94] width 47 height 18
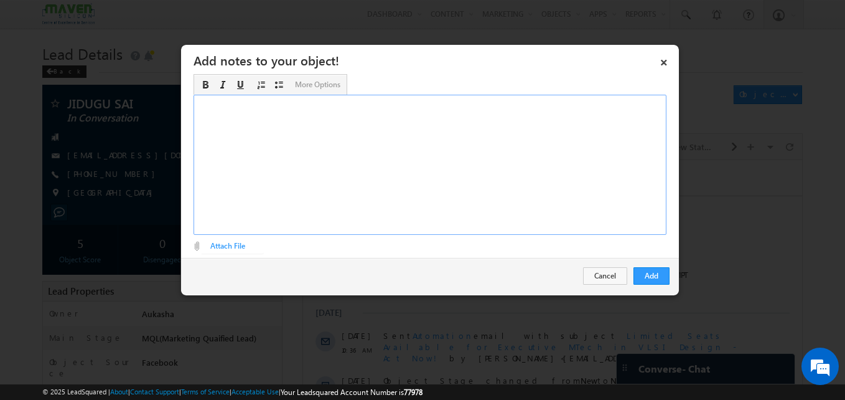
click at [440, 173] on div "Rich Text Editor, Description-inline-editor-div" at bounding box center [430, 165] width 473 height 140
paste div "Rich Text Editor, Description-inline-editor-div"
click at [660, 278] on button "Add" at bounding box center [652, 275] width 36 height 17
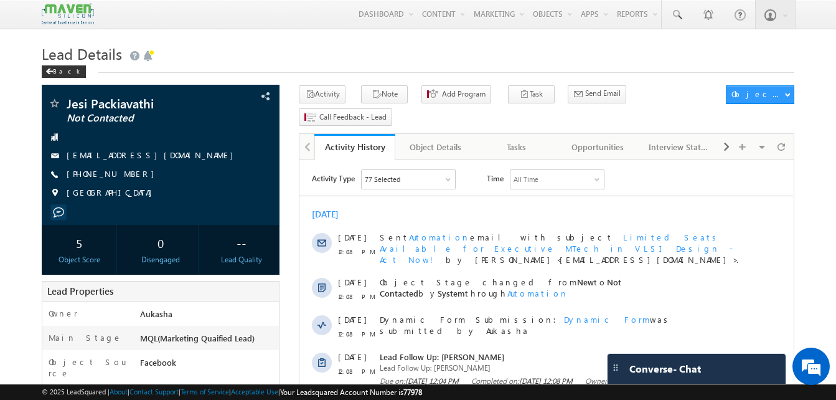
click at [126, 176] on div "+91-8667826347" at bounding box center [160, 174] width 225 height 12
copy div "+91-8667826347"
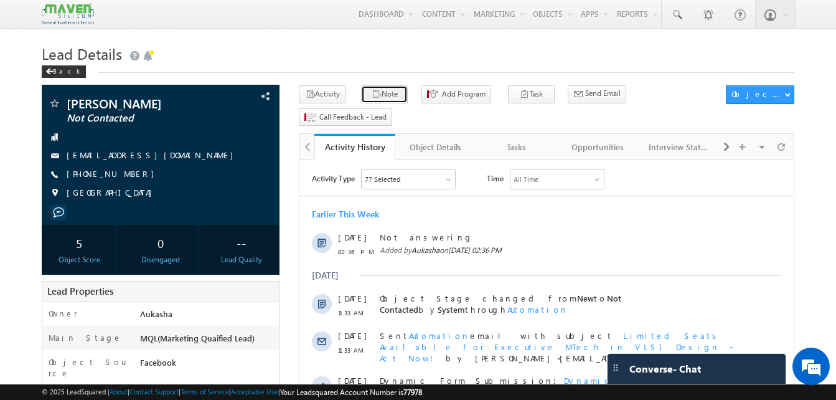
click at [372, 95] on icon "button" at bounding box center [377, 95] width 10 height 12
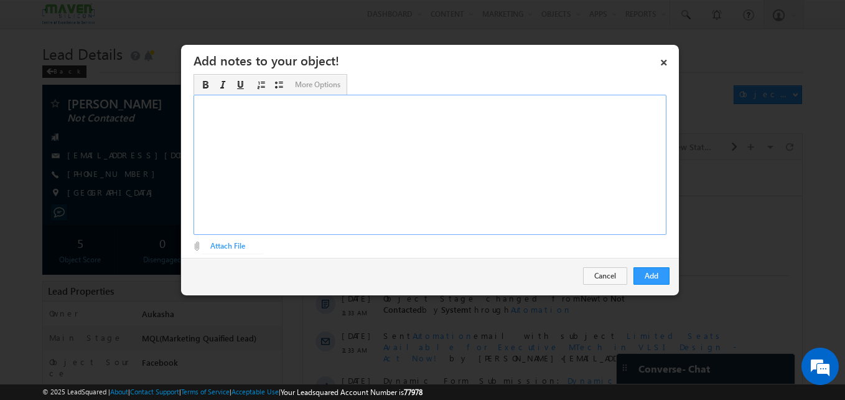
click at [435, 171] on div "Rich Text Editor, Description-inline-editor-div" at bounding box center [430, 165] width 473 height 140
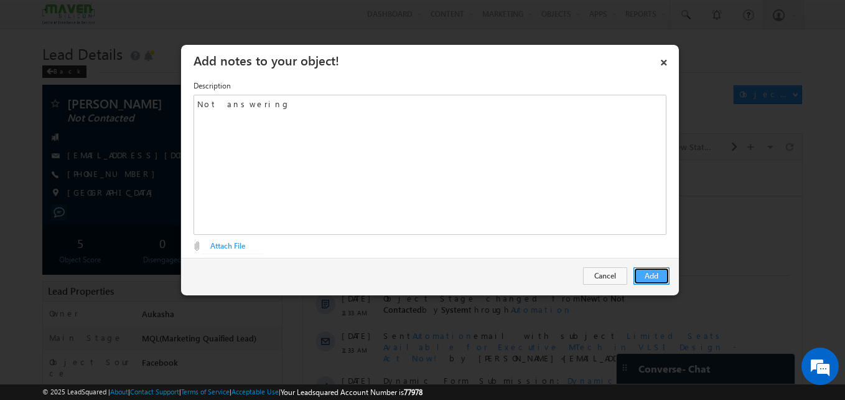
click at [667, 278] on button "Add" at bounding box center [652, 275] width 36 height 17
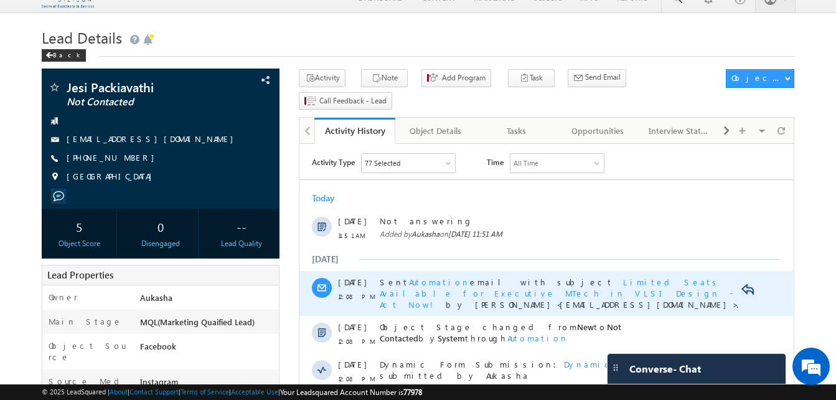
scroll to position [1, 0]
